Goal: Task Accomplishment & Management: Manage account settings

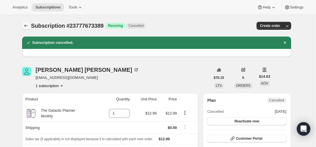
click at [27, 24] on icon "Subscriptions" at bounding box center [26, 26] width 6 height 6
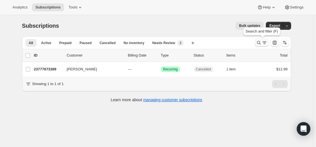
click at [259, 44] on icon "Search and filter results" at bounding box center [259, 43] width 4 height 4
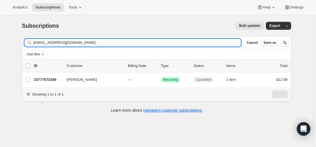
click at [192, 45] on input "[EMAIL_ADDRESS][DOMAIN_NAME]" at bounding box center [137, 43] width 208 height 8
type input "[EMAIL_ADDRESS][DOMAIN_NAME]"
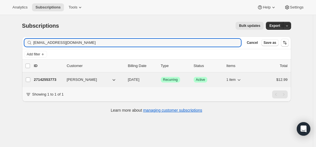
click at [50, 80] on p "27142553773" at bounding box center [48, 80] width 28 height 6
